Goal: Task Accomplishment & Management: Manage account settings

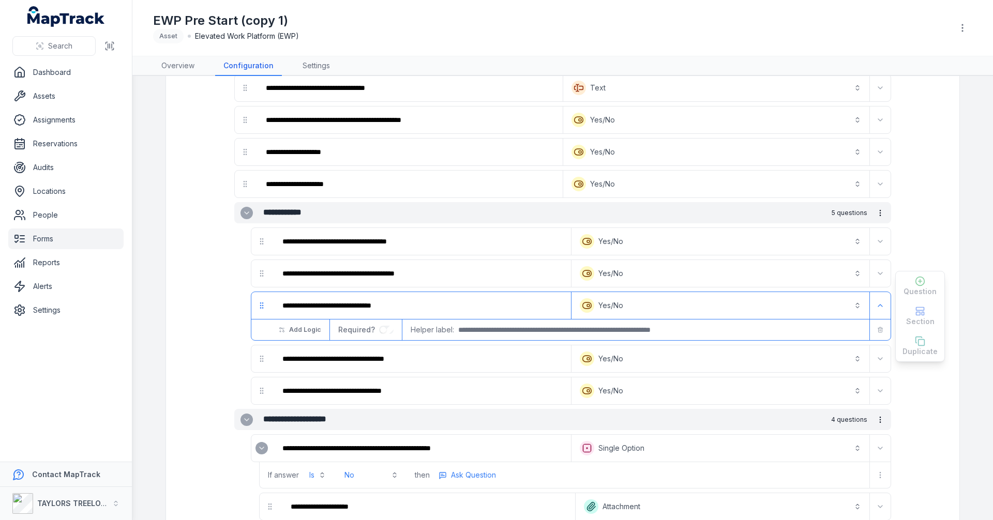
scroll to position [575, 0]
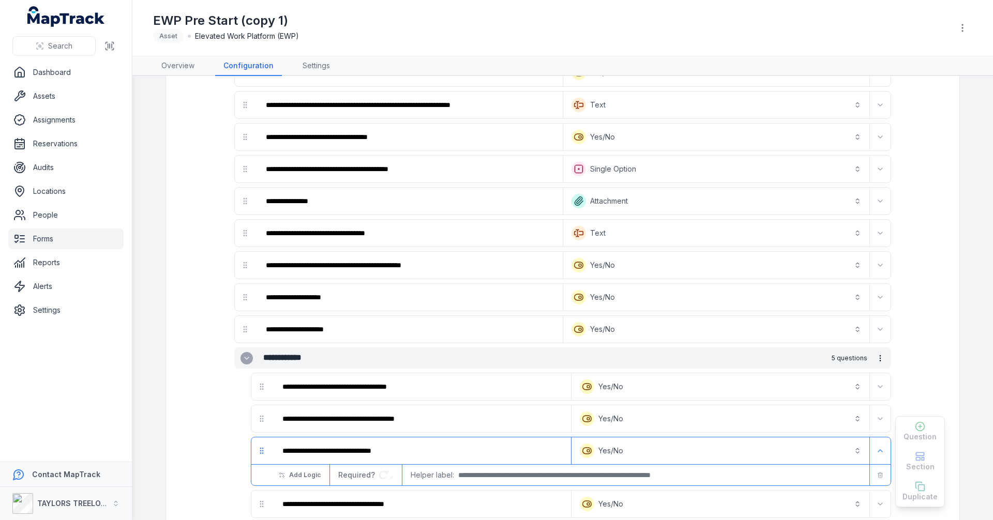
click at [49, 240] on link "Forms" at bounding box center [65, 239] width 115 height 21
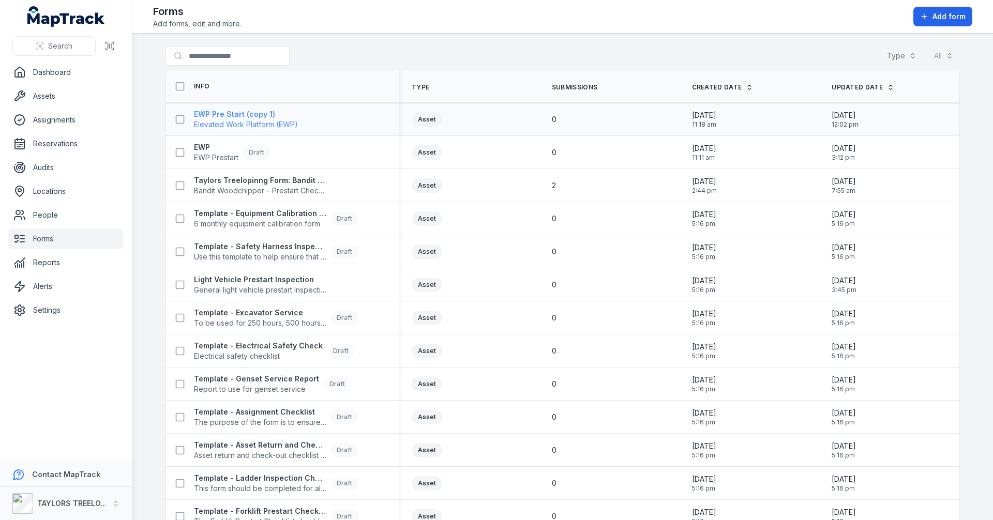
click at [248, 120] on span "Elevated Work Platform (EWP)" at bounding box center [246, 124] width 104 height 10
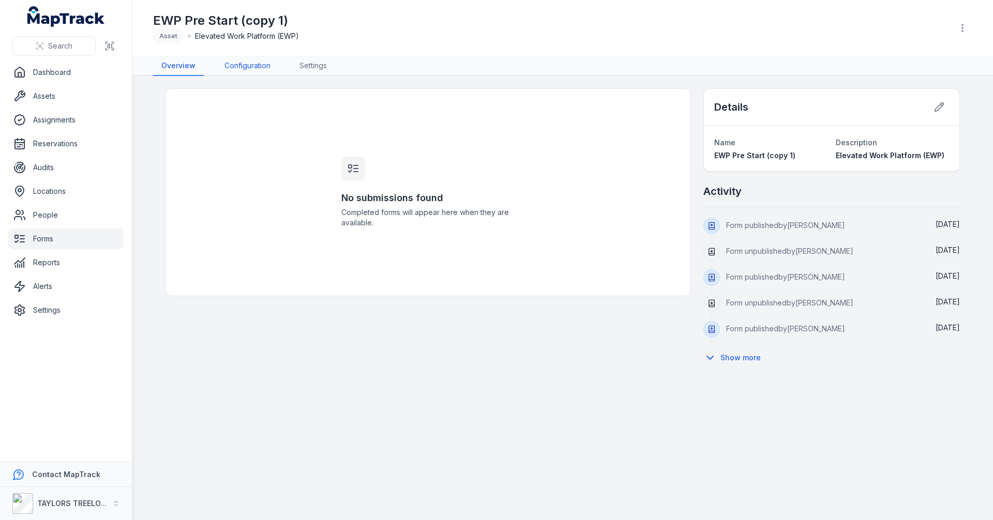
click at [244, 68] on link "Configuration" at bounding box center [247, 66] width 63 height 20
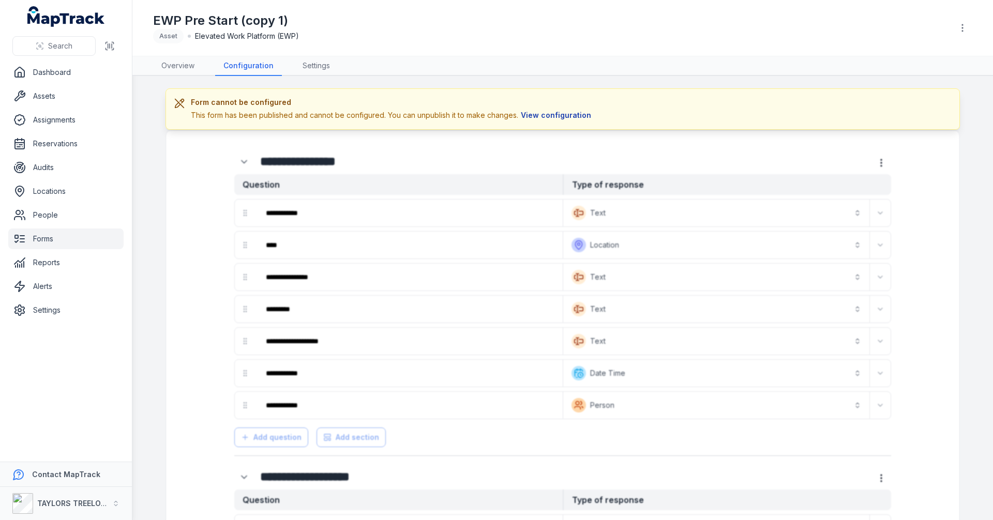
click at [561, 113] on button "View configuration" at bounding box center [555, 115] width 75 height 11
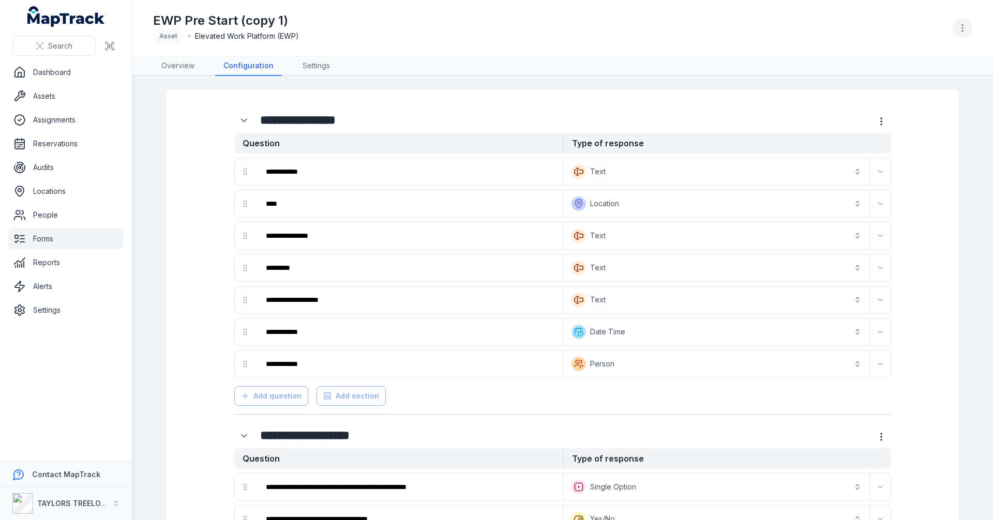
click at [961, 27] on icon "button" at bounding box center [962, 28] width 10 height 10
click at [918, 54] on div "Unpublish form" at bounding box center [910, 55] width 116 height 19
